Goal: Navigation & Orientation: Find specific page/section

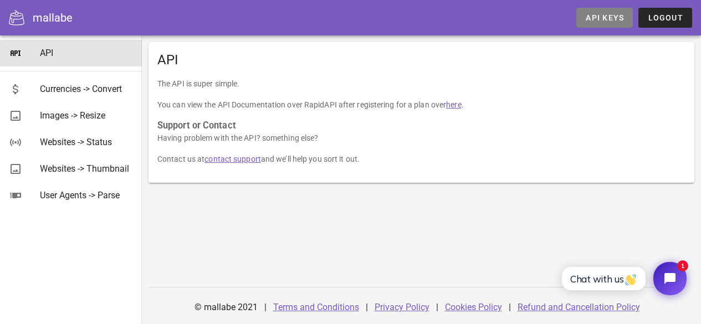
click at [622, 20] on span "API Keys" at bounding box center [604, 17] width 39 height 9
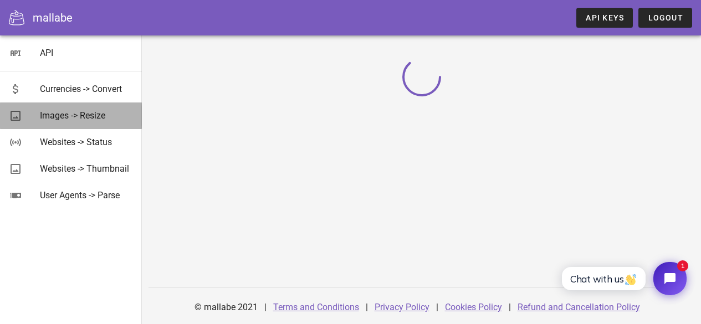
click at [94, 111] on div "Images -> Resize" at bounding box center [86, 115] width 93 height 11
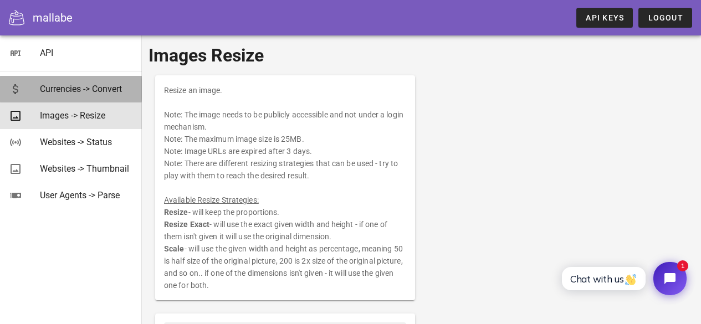
click at [93, 83] on div "Currencies -> Convert" at bounding box center [86, 89] width 93 height 24
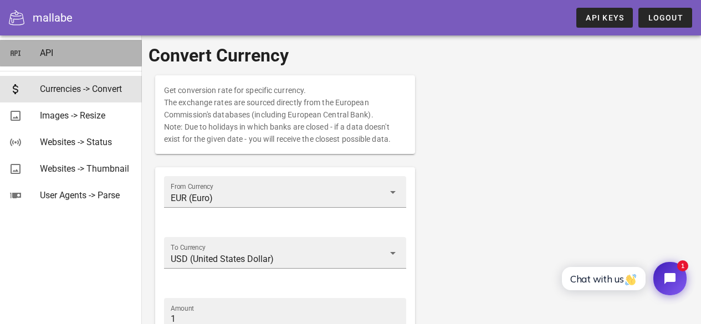
click at [86, 49] on div "API" at bounding box center [86, 53] width 93 height 11
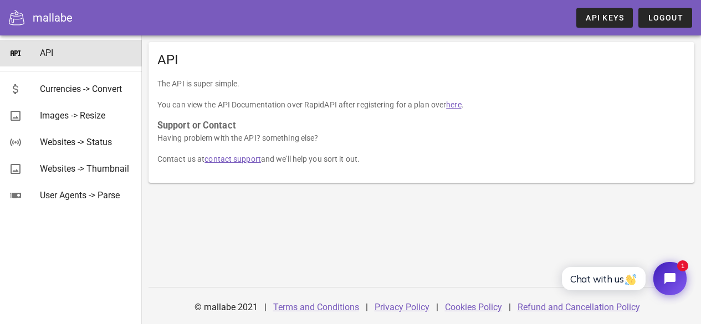
click at [453, 105] on link "here" at bounding box center [453, 104] width 15 height 9
click at [516, 274] on div "API The API is super simple. You can view the API Documentation over RapidAPI a…" at bounding box center [421, 179] width 559 height 289
click at [483, 198] on div "API The API is super simple. You can view the API Documentation over RapidAPI a…" at bounding box center [421, 136] width 559 height 203
click at [109, 238] on div "API Currencies -> Convert Images -> Resize Websites -> Status Websites -> Thumb…" at bounding box center [71, 179] width 142 height 289
click at [611, 22] on span "API Keys" at bounding box center [604, 17] width 39 height 9
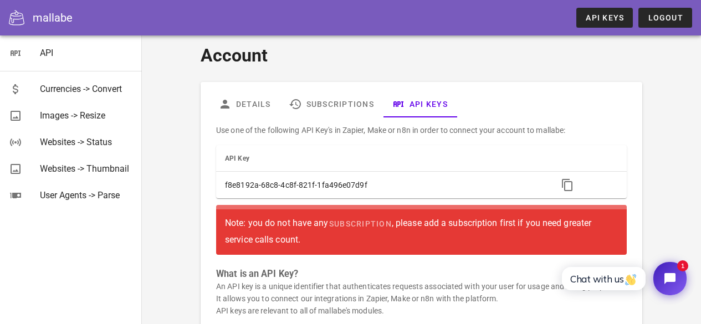
scroll to position [6, 0]
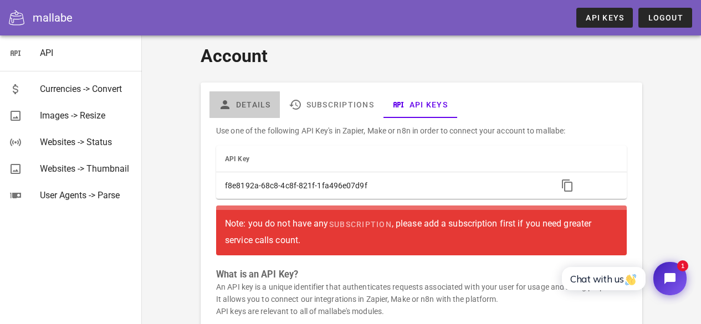
click at [234, 111] on link "Details" at bounding box center [244, 104] width 70 height 27
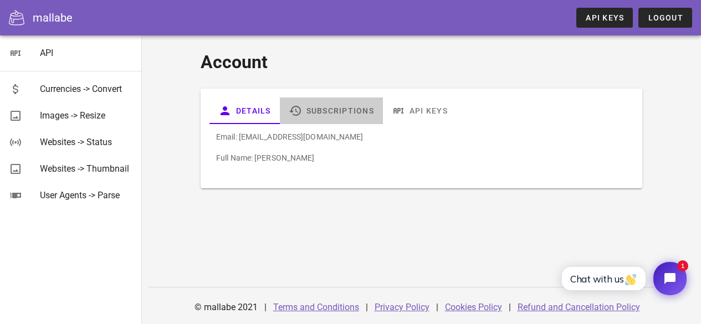
click at [323, 109] on link "Subscriptions" at bounding box center [331, 110] width 103 height 27
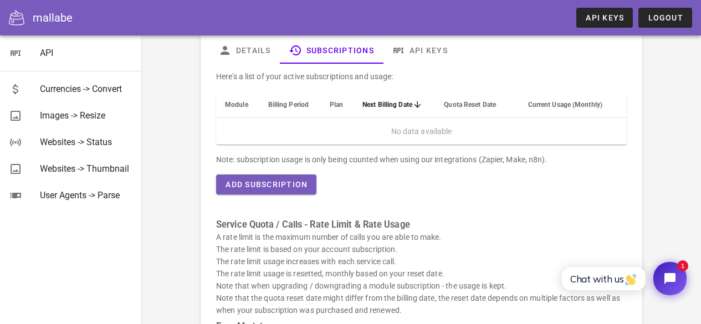
scroll to position [61, 0]
